Goal: Information Seeking & Learning: Learn about a topic

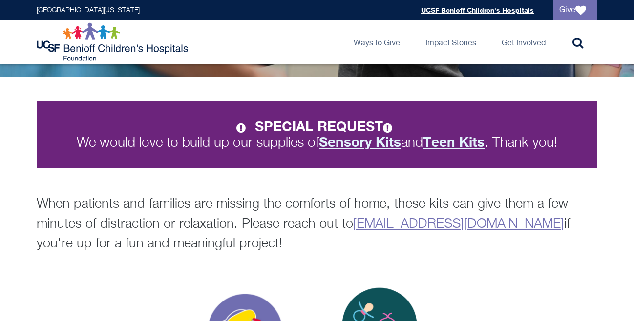
scroll to position [161, 0]
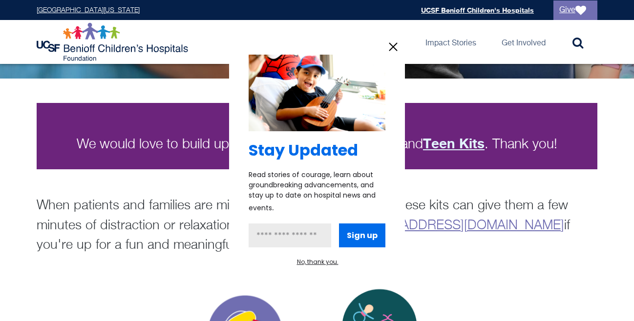
click at [388, 42] on icon "information" at bounding box center [393, 47] width 15 height 15
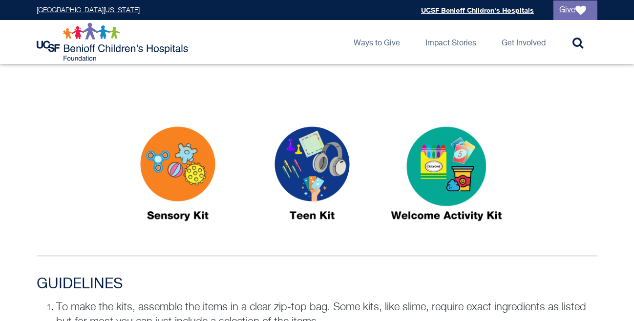
scroll to position [482, 0]
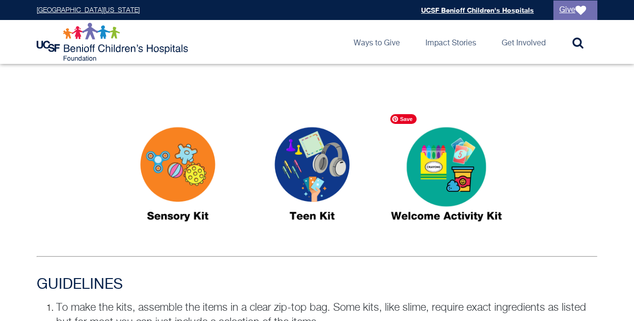
click at [424, 167] on img at bounding box center [446, 178] width 122 height 141
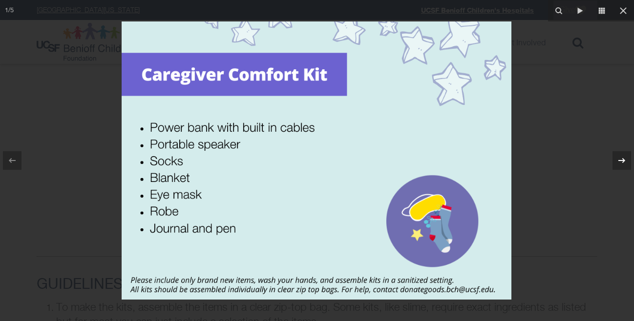
click at [607, 144] on button at bounding box center [617, 160] width 34 height 49
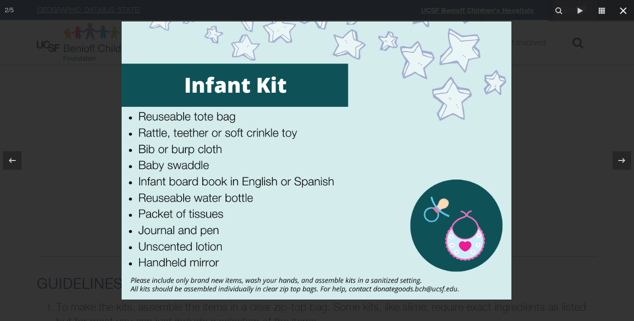
click at [621, 9] on icon at bounding box center [623, 10] width 7 height 7
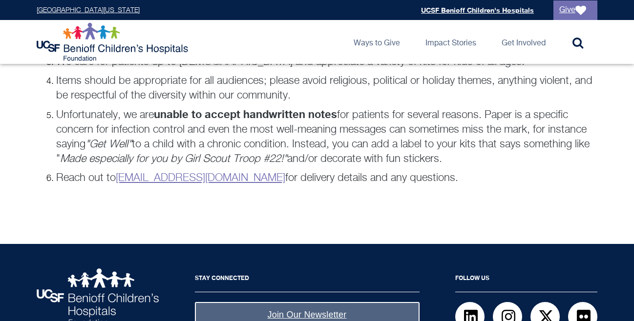
scroll to position [793, 0]
